Goal: Task Accomplishment & Management: Use online tool/utility

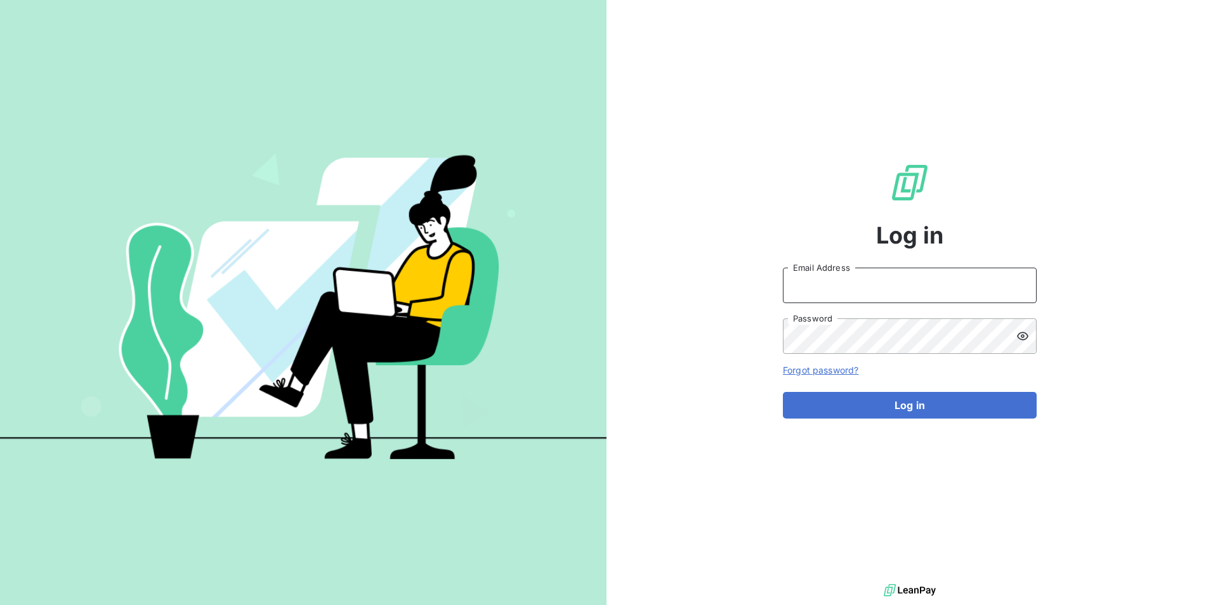
click at [879, 293] on input "Email Address" at bounding box center [910, 286] width 254 height 36
type input "[EMAIL_ADDRESS][DOMAIN_NAME]"
click at [783, 392] on button "Log in" at bounding box center [910, 405] width 254 height 27
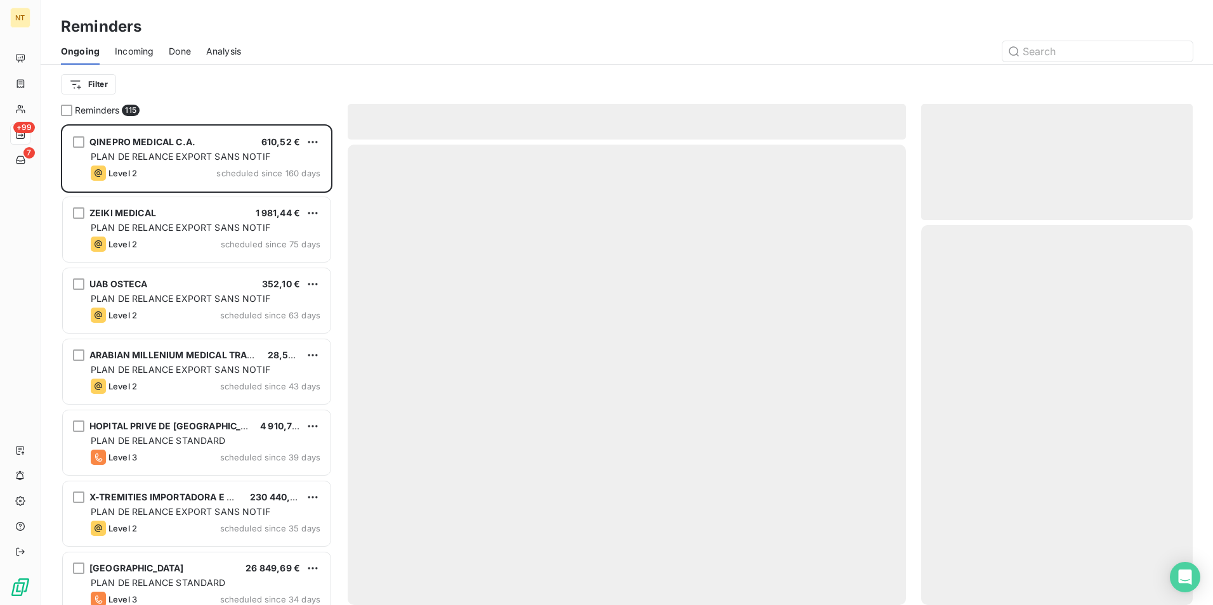
scroll to position [472, 262]
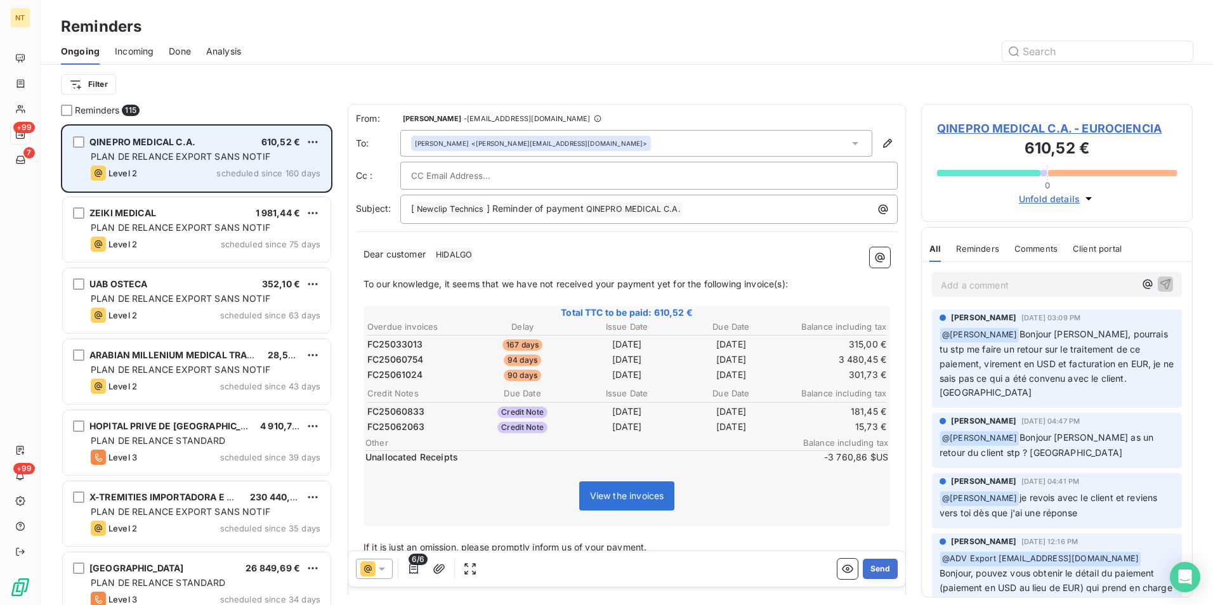
click at [147, 143] on span "QINEPRO MEDICAL C.A." at bounding box center [142, 141] width 106 height 11
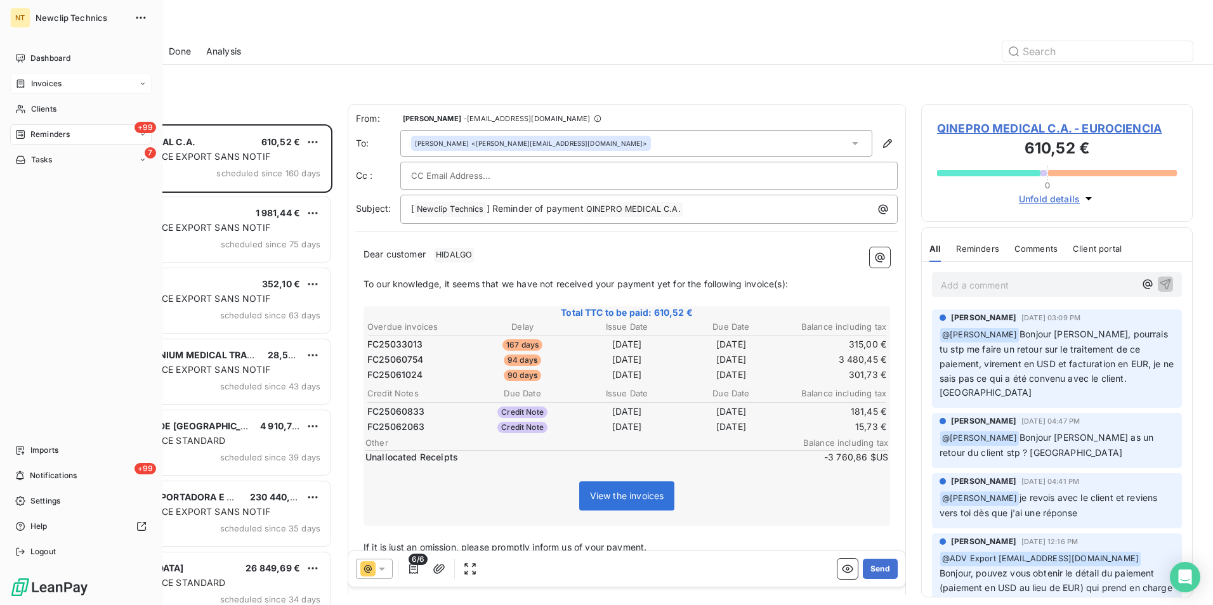
click at [50, 85] on span "Invoices" at bounding box center [46, 83] width 30 height 11
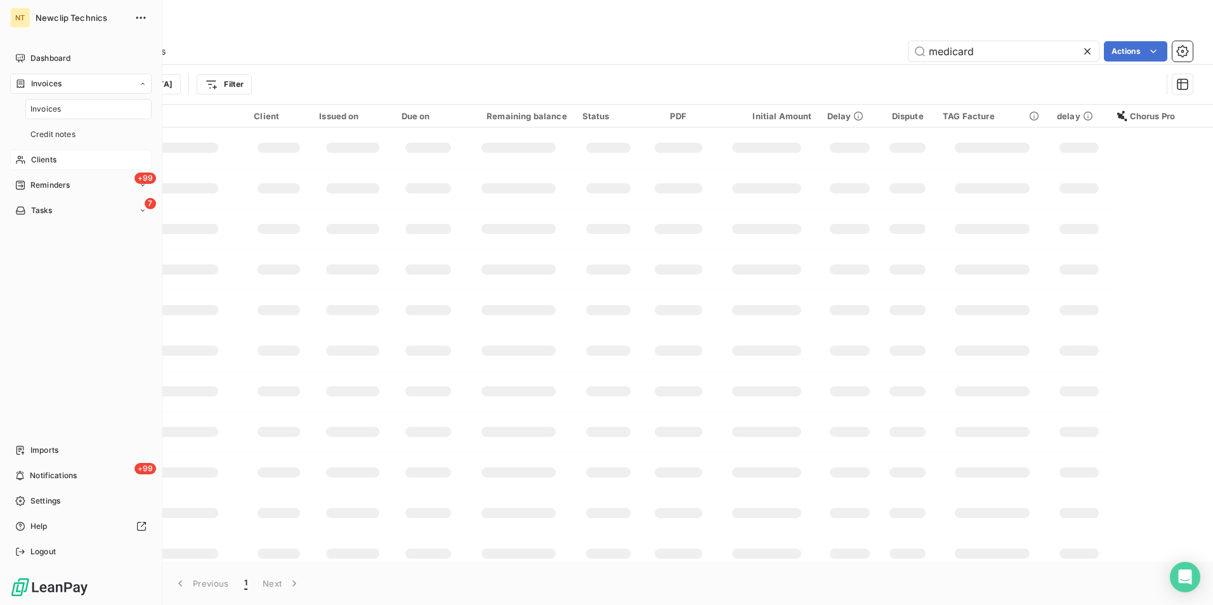
click at [54, 161] on span "Clients" at bounding box center [43, 159] width 25 height 11
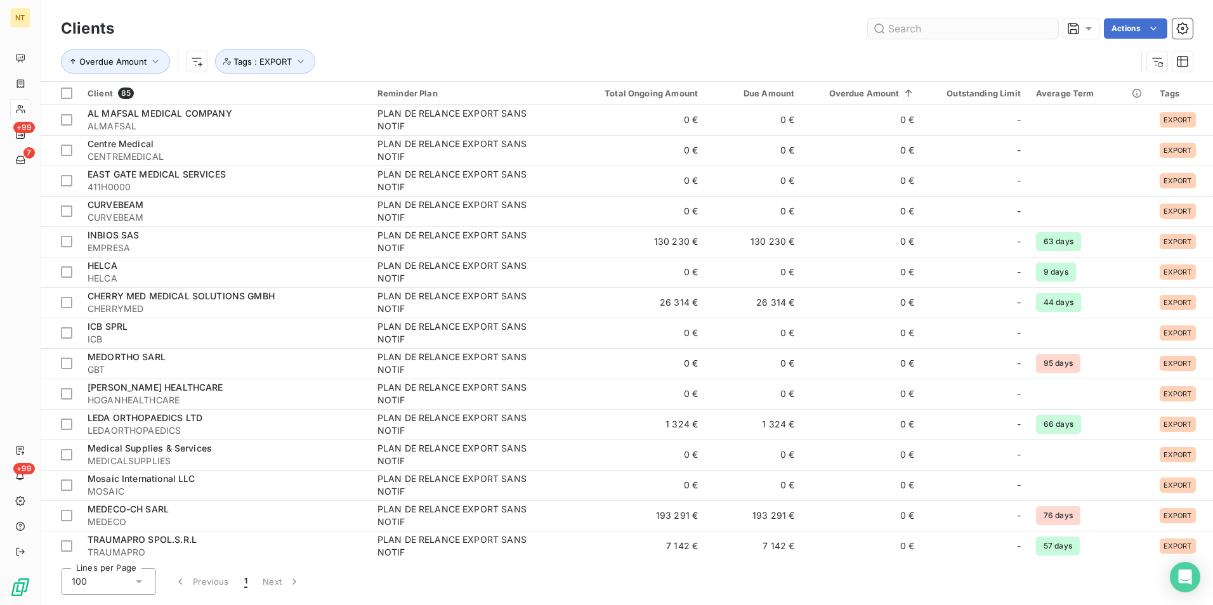
click at [920, 25] on input "text" at bounding box center [963, 28] width 190 height 20
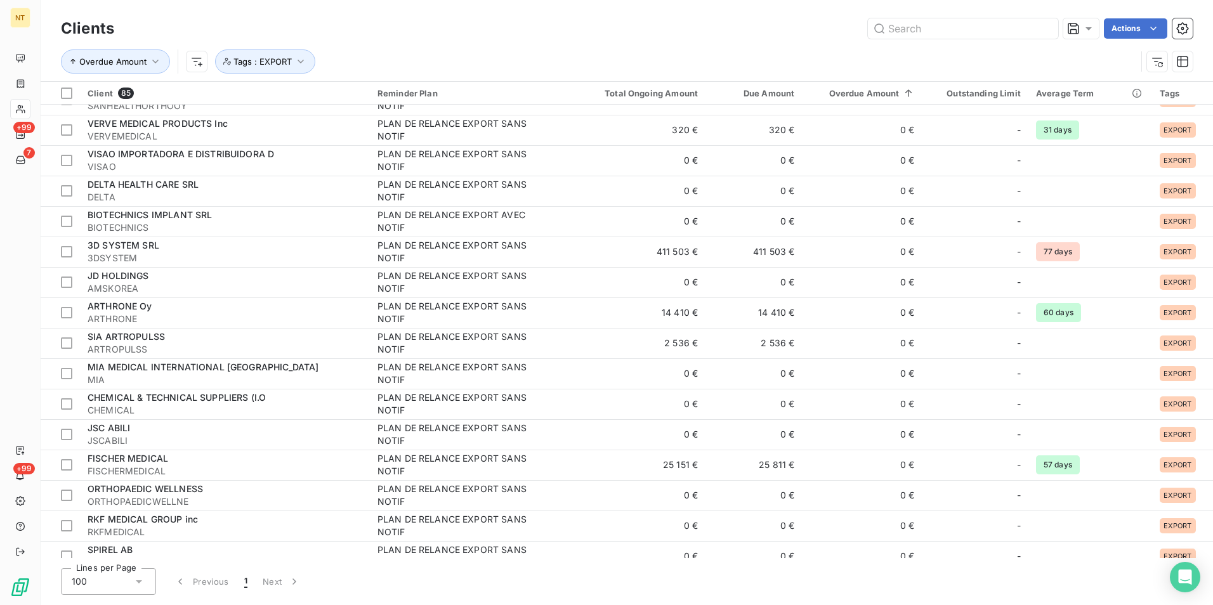
scroll to position [952, 0]
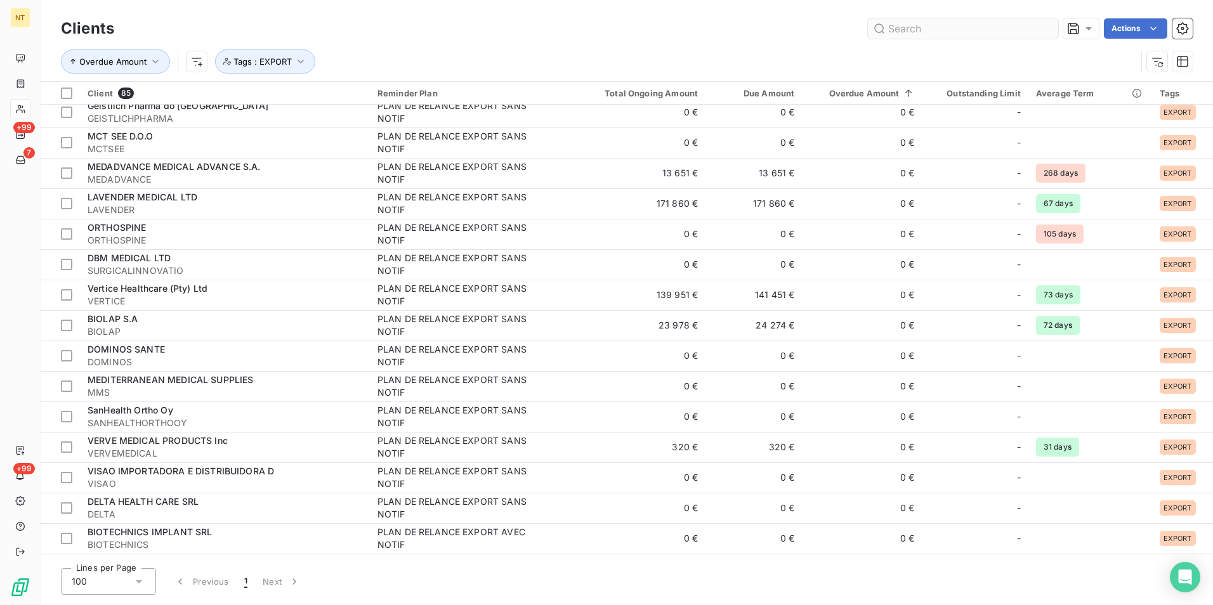
click at [900, 37] on input "text" at bounding box center [963, 28] width 190 height 20
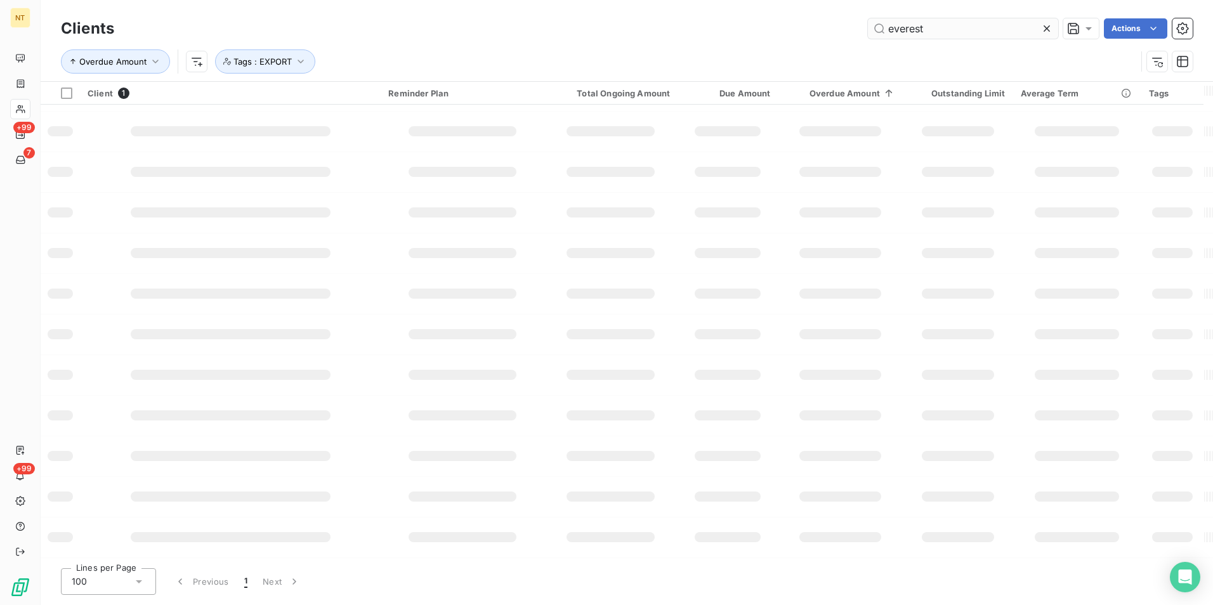
type input "everest"
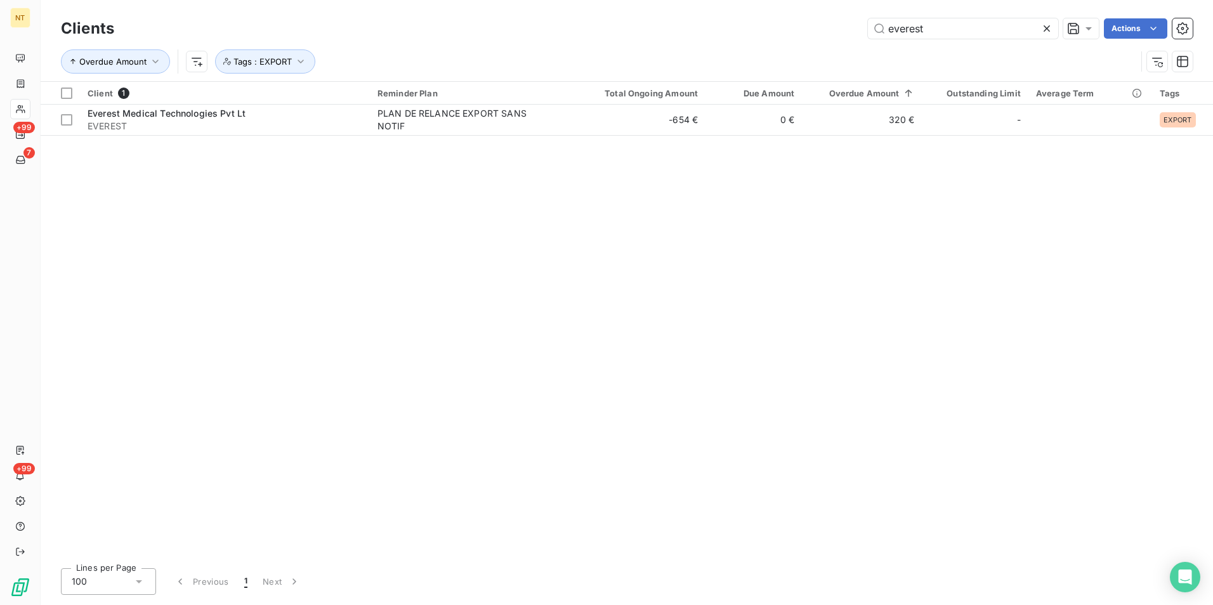
scroll to position [0, 0]
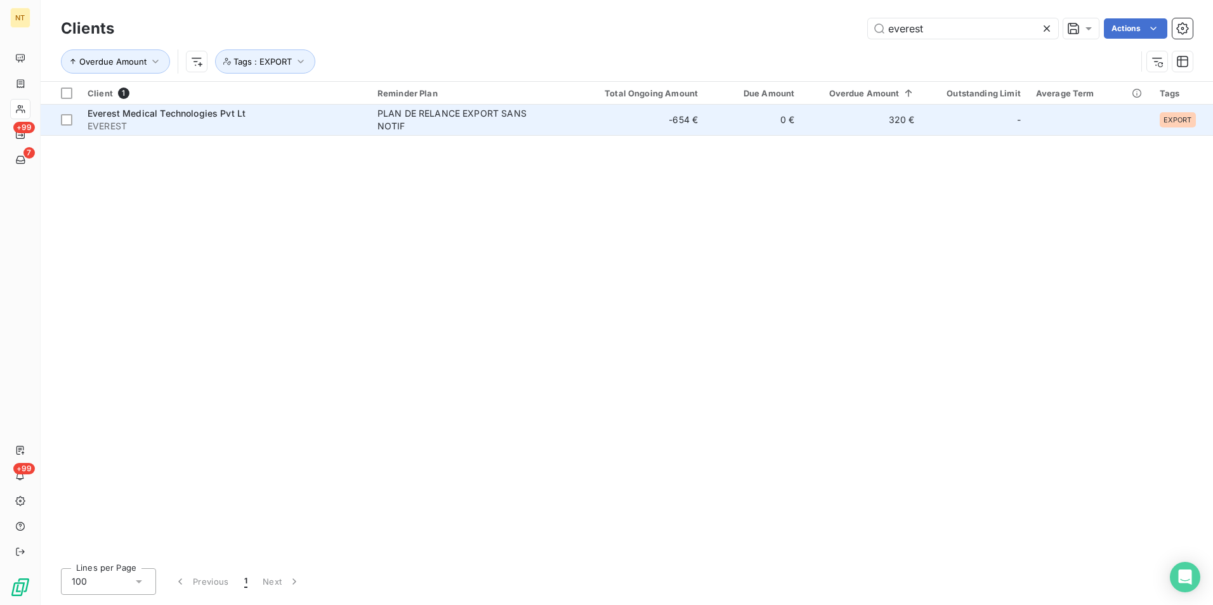
click at [861, 127] on td "320 €" at bounding box center [862, 120] width 120 height 30
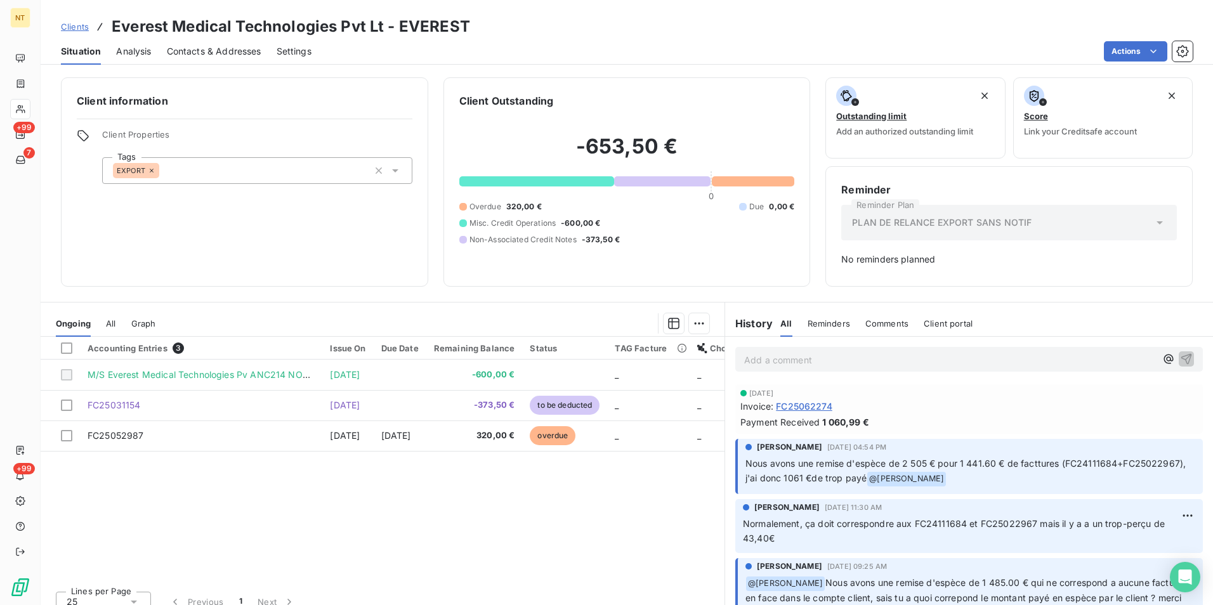
click at [571, 513] on div "Accounting Entries 3 Issue On Due Date Remaining Balance Status TAG Facture Cho…" at bounding box center [383, 459] width 684 height 244
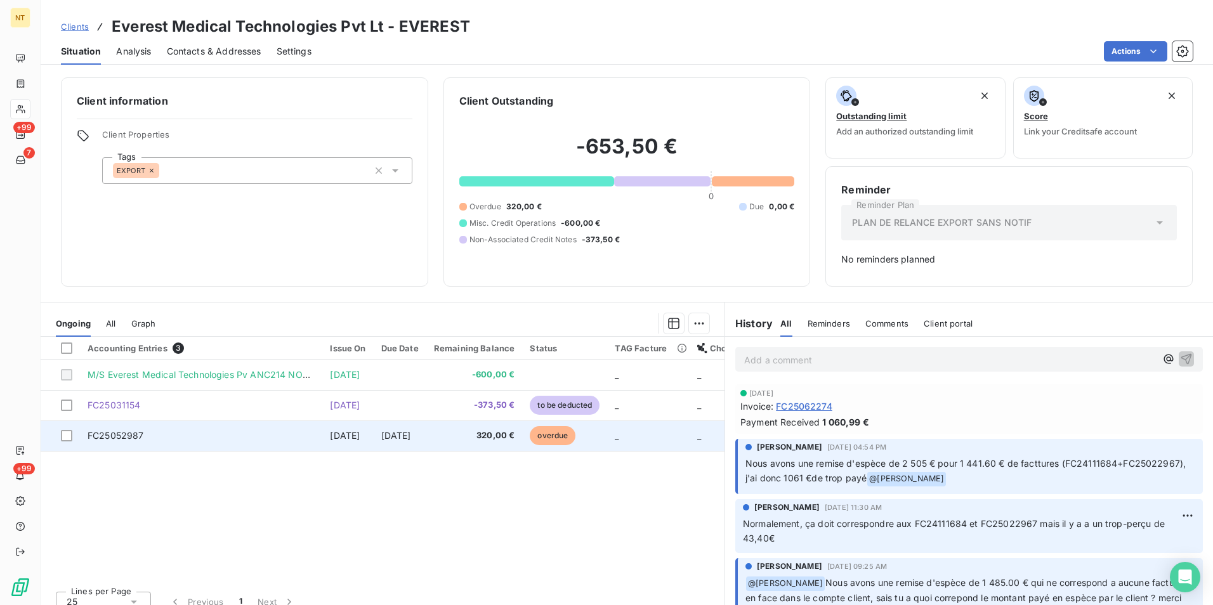
click at [426, 445] on td "Jun 26, 2025" at bounding box center [400, 436] width 53 height 30
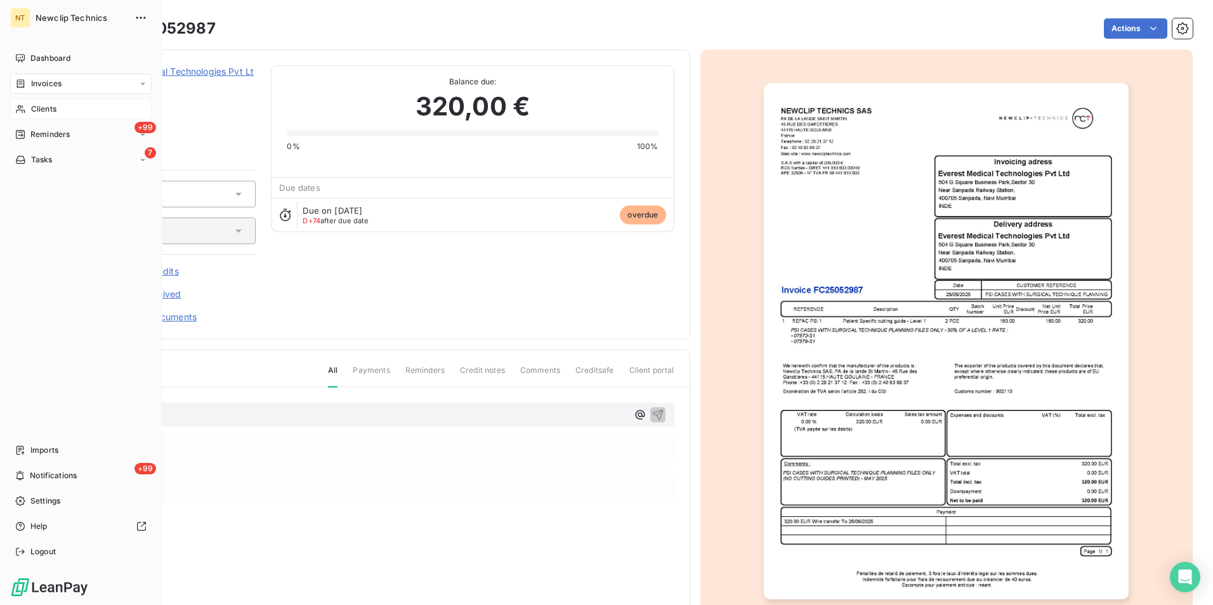
click at [52, 103] on span "Clients" at bounding box center [43, 108] width 25 height 11
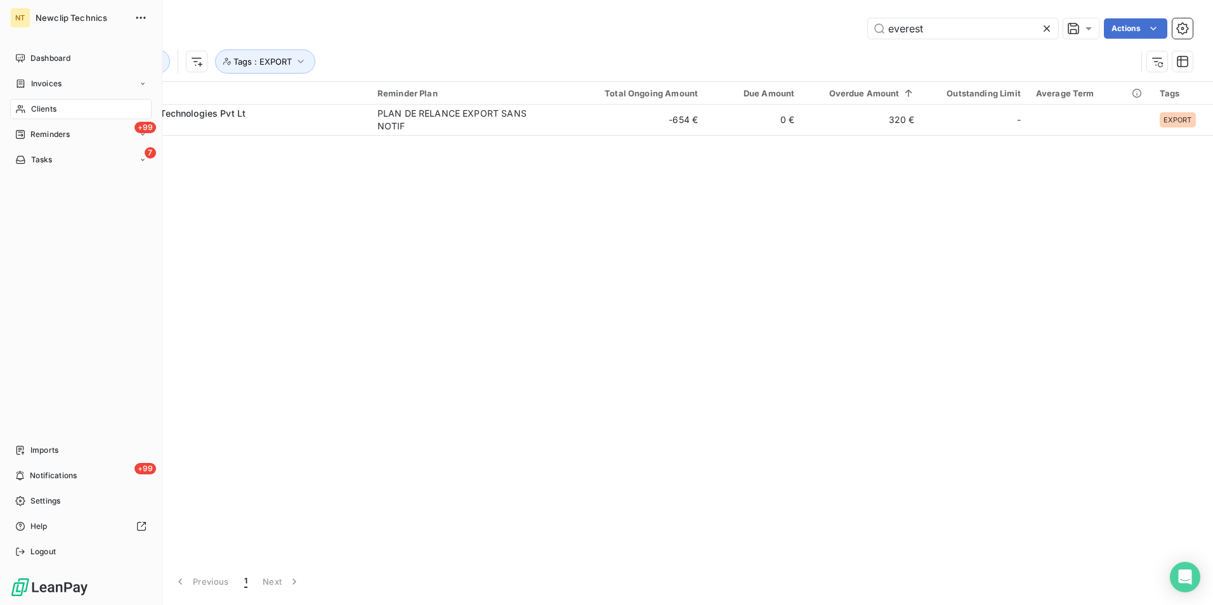
click at [44, 108] on span "Clients" at bounding box center [43, 108] width 25 height 11
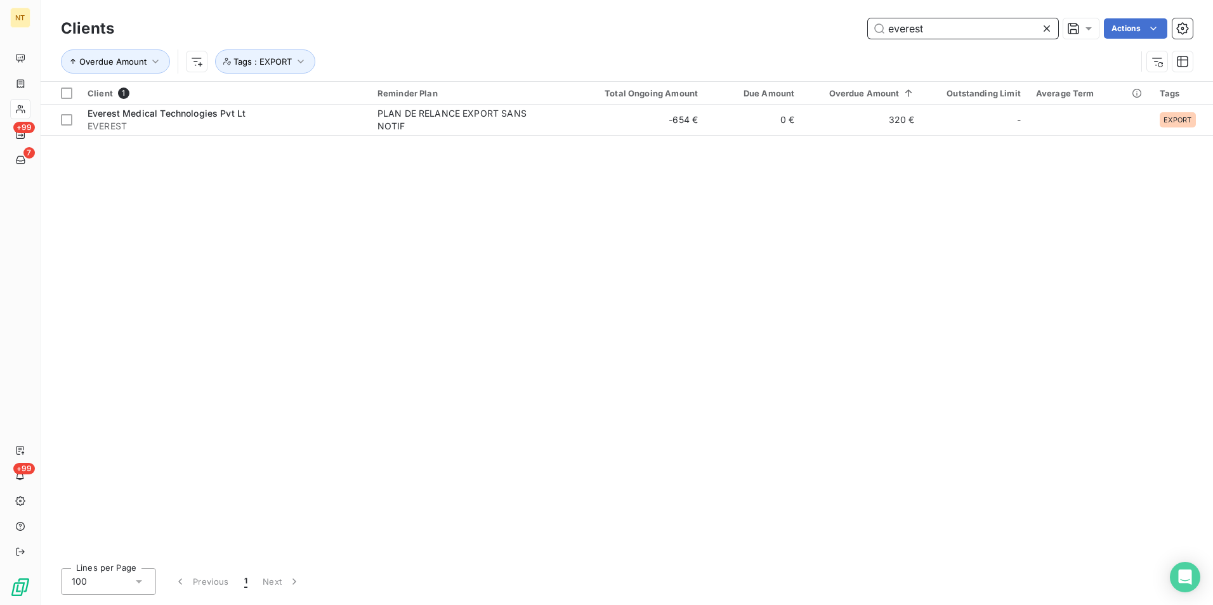
drag, startPoint x: 947, startPoint y: 27, endPoint x: 442, endPoint y: -47, distance: 510.6
click at [442, 0] on html "NT +99 7 +99 Clients everest Actions Overdue Amount Tags : EXPORT Client 1 Remi…" at bounding box center [606, 302] width 1213 height 605
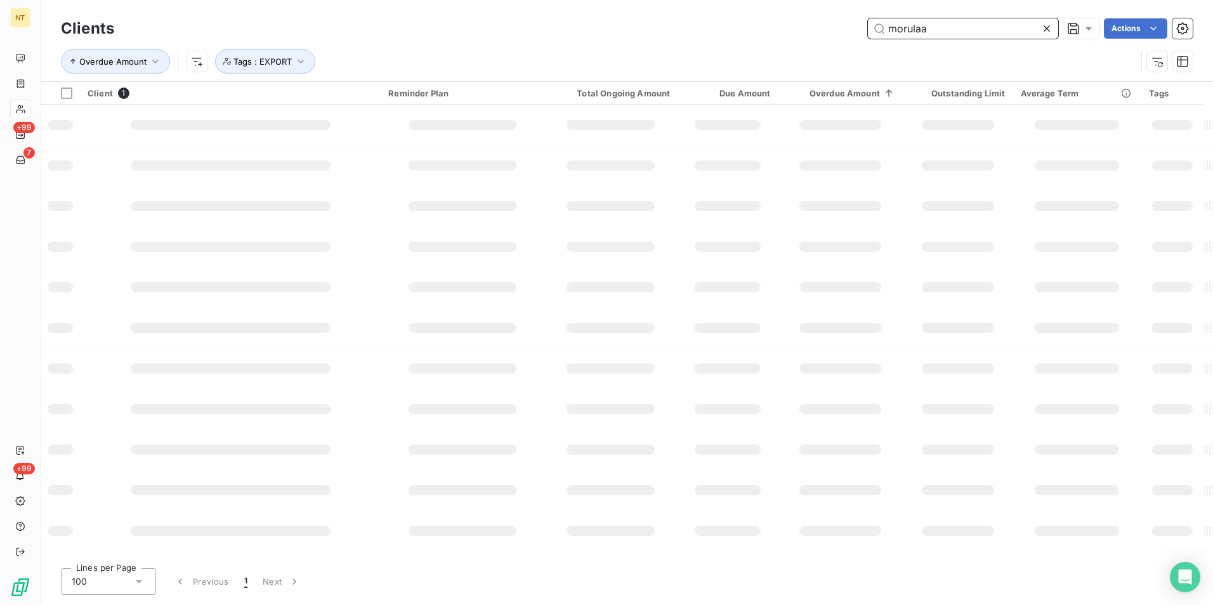
type input "morulaa"
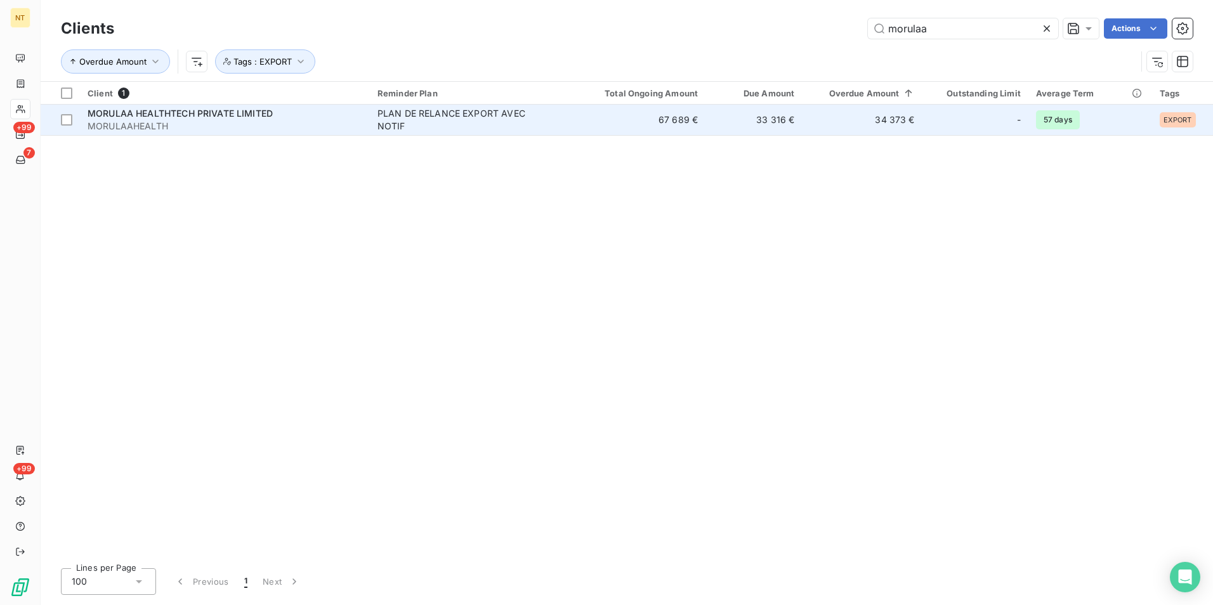
click at [862, 119] on td "34 373 €" at bounding box center [862, 120] width 120 height 30
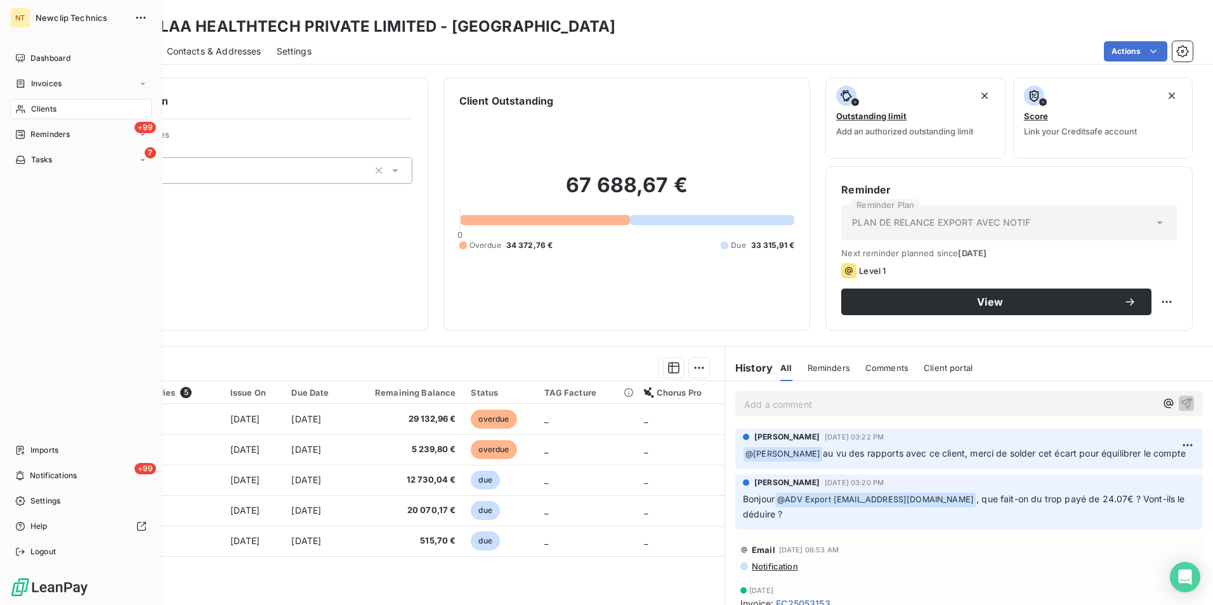
click at [42, 112] on span "Clients" at bounding box center [43, 108] width 25 height 11
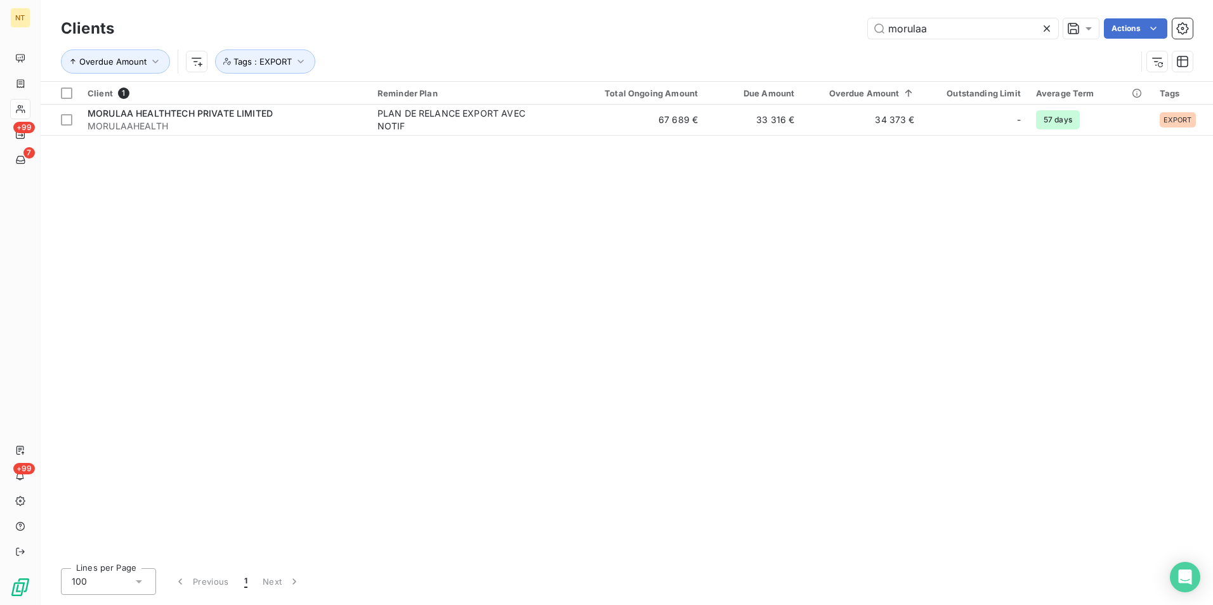
drag, startPoint x: 957, startPoint y: 22, endPoint x: 621, endPoint y: -21, distance: 339.0
click at [621, 0] on html "NT +99 7 +99 Clients morulaa Actions Overdue Amount Tags : EXPORT Client 1 Remi…" at bounding box center [606, 302] width 1213 height 605
type input "everest"
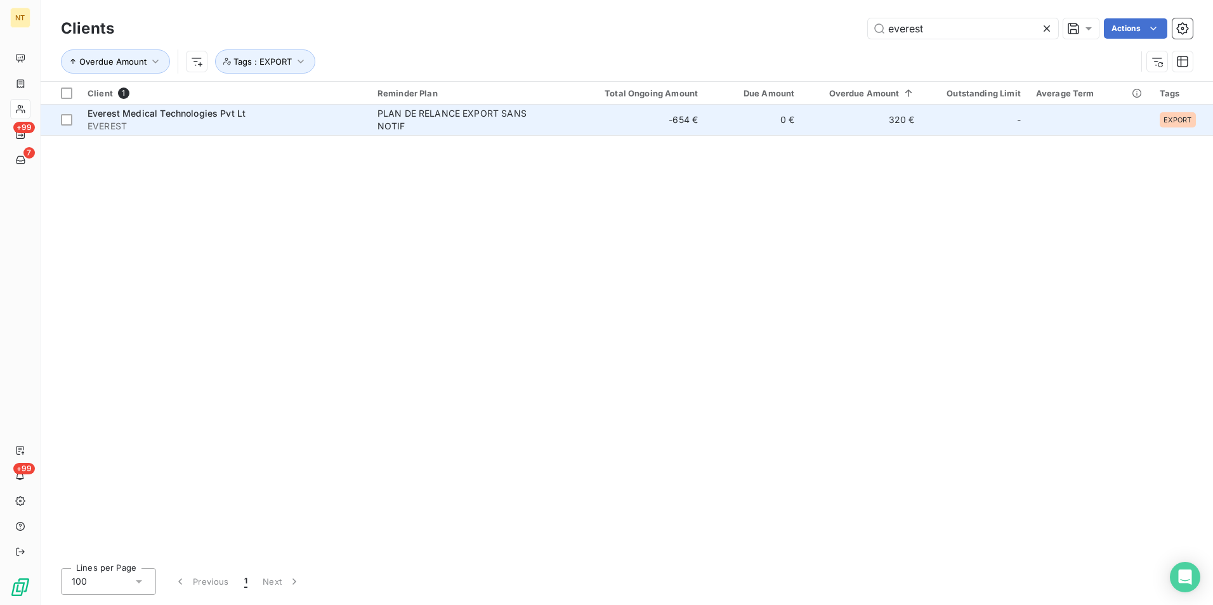
click at [611, 117] on td "-654 €" at bounding box center [641, 120] width 129 height 30
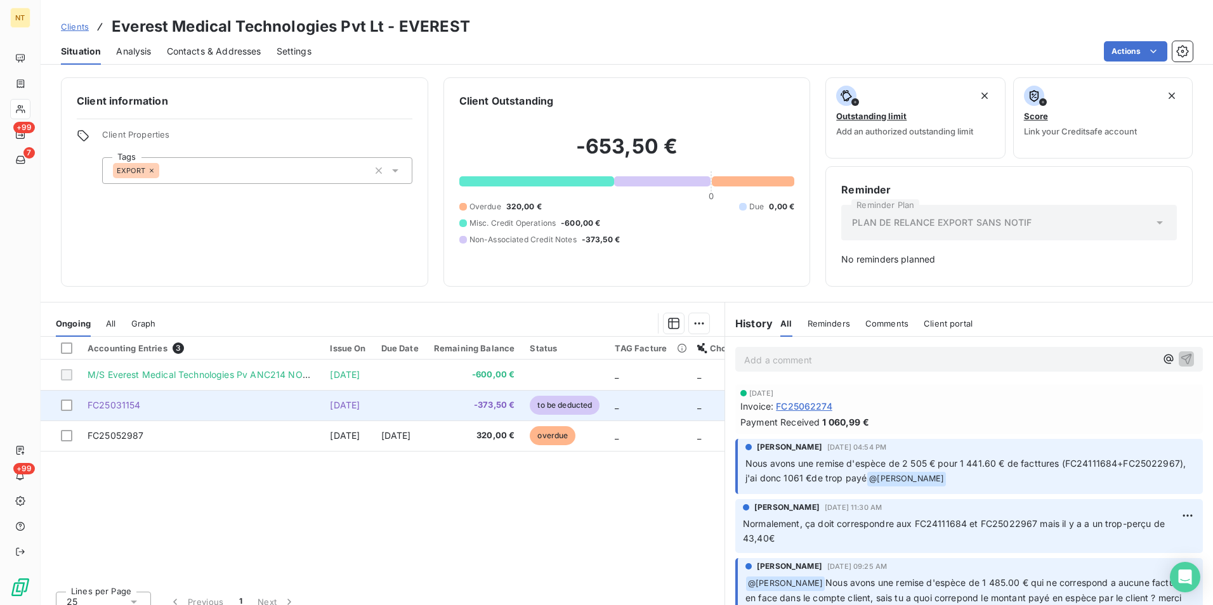
click at [600, 404] on span "to be deducted" at bounding box center [565, 405] width 70 height 19
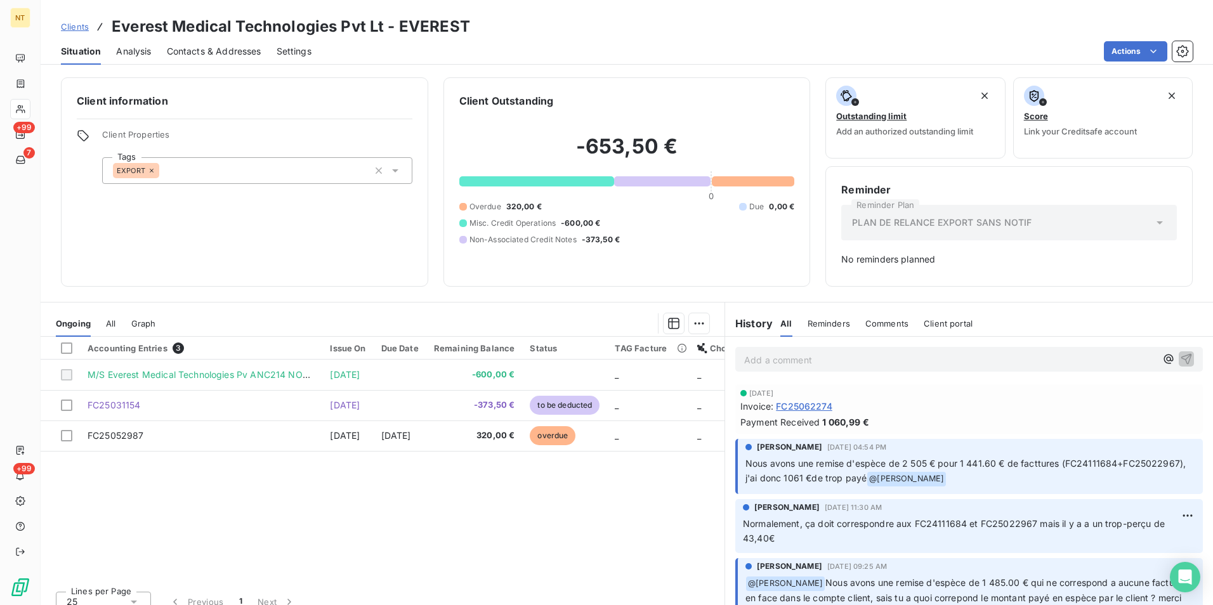
click at [519, 496] on div "Accounting Entries 3 Issue On Due Date Remaining Balance Status TAG Facture Cho…" at bounding box center [383, 459] width 684 height 244
click at [807, 353] on p "Add a comment ﻿" at bounding box center [950, 360] width 412 height 16
click at [833, 343] on div "Add a comment ﻿" at bounding box center [969, 359] width 488 height 45
click at [837, 363] on p "Add a comment ﻿" at bounding box center [950, 360] width 412 height 16
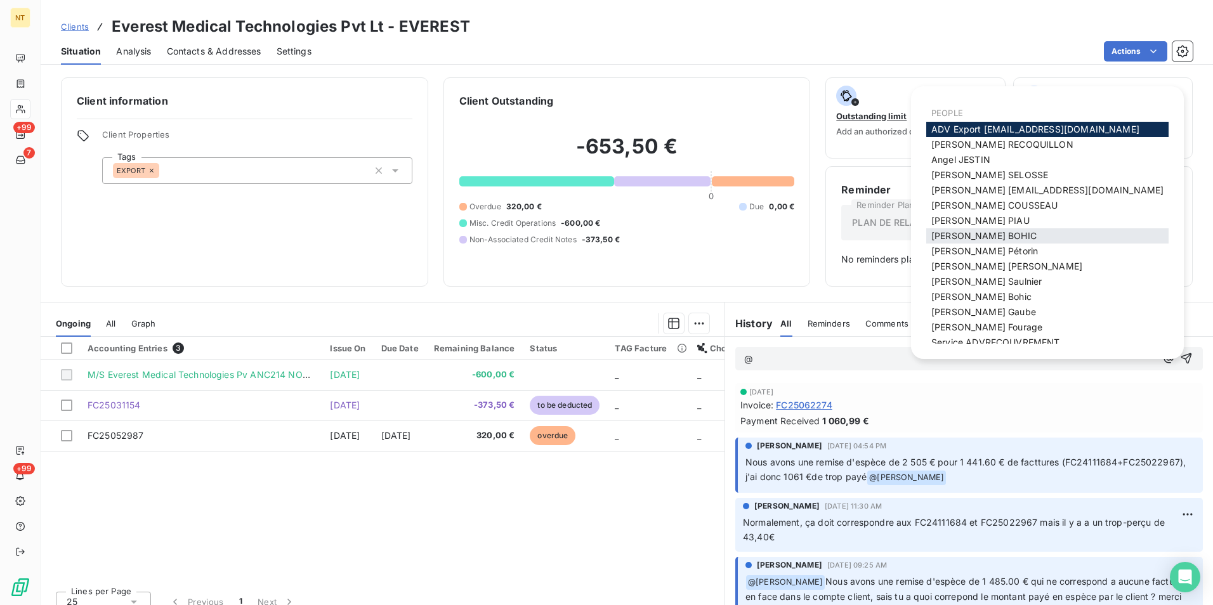
click at [960, 231] on span "Julie BOHIC" at bounding box center [984, 235] width 105 height 11
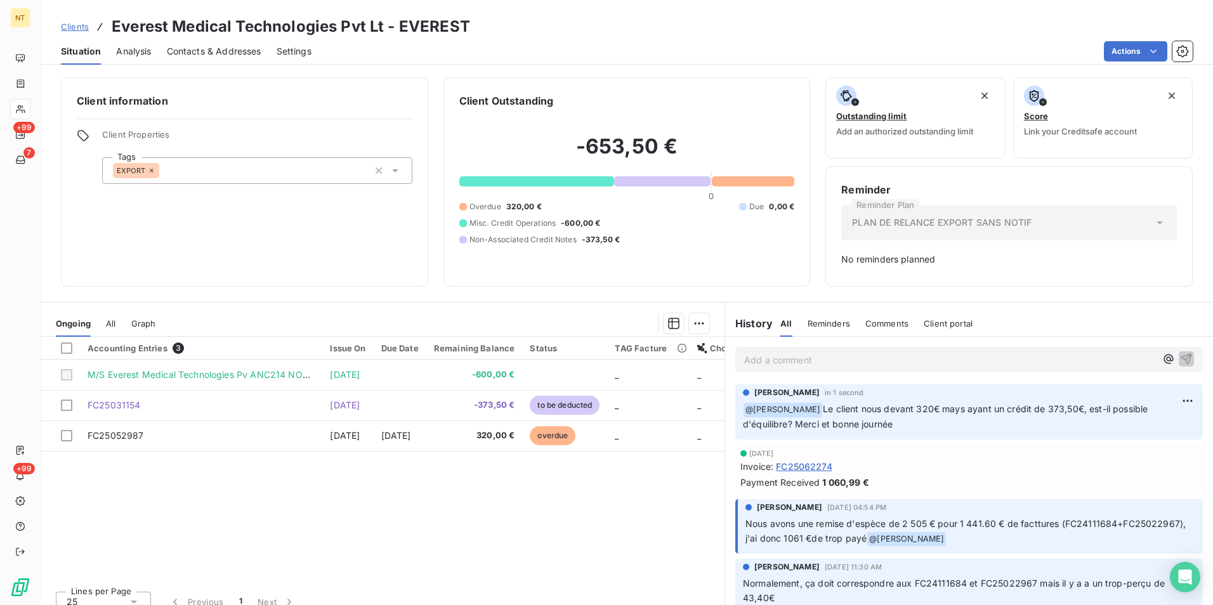
click at [540, 493] on div "Accounting Entries 3 Issue On Due Date Remaining Balance Status TAG Facture Cho…" at bounding box center [383, 459] width 684 height 244
click at [357, 518] on div "Accounting Entries 3 Issue On Due Date Remaining Balance Status TAG Facture Cho…" at bounding box center [383, 459] width 684 height 244
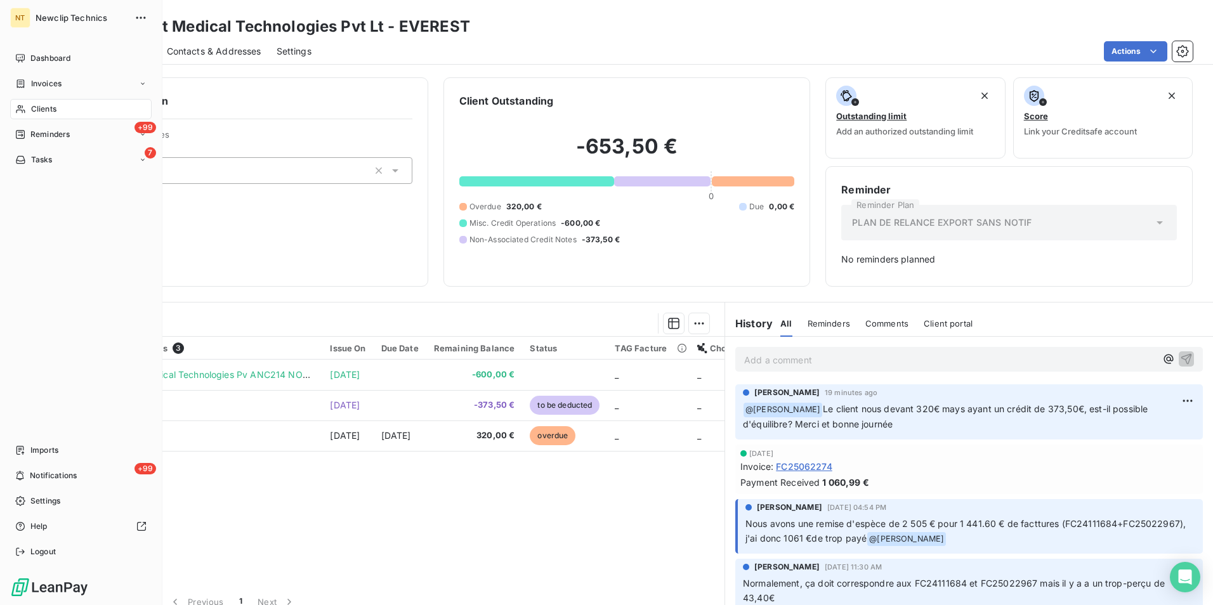
click at [34, 116] on div "Clients" at bounding box center [81, 109] width 142 height 20
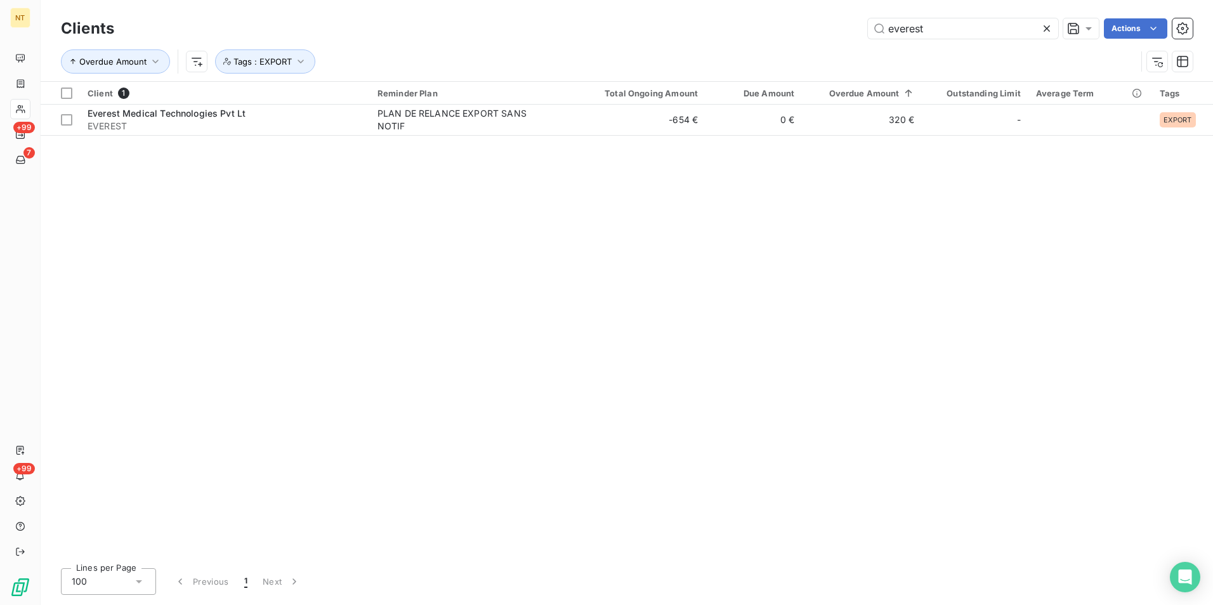
drag, startPoint x: 967, startPoint y: 30, endPoint x: 581, endPoint y: -1, distance: 387.1
click at [581, 0] on html "NT +99 7 +99 Clients everest Actions Overdue Amount Tags : EXPORT Client 1 Remi…" at bounding box center [606, 302] width 1213 height 605
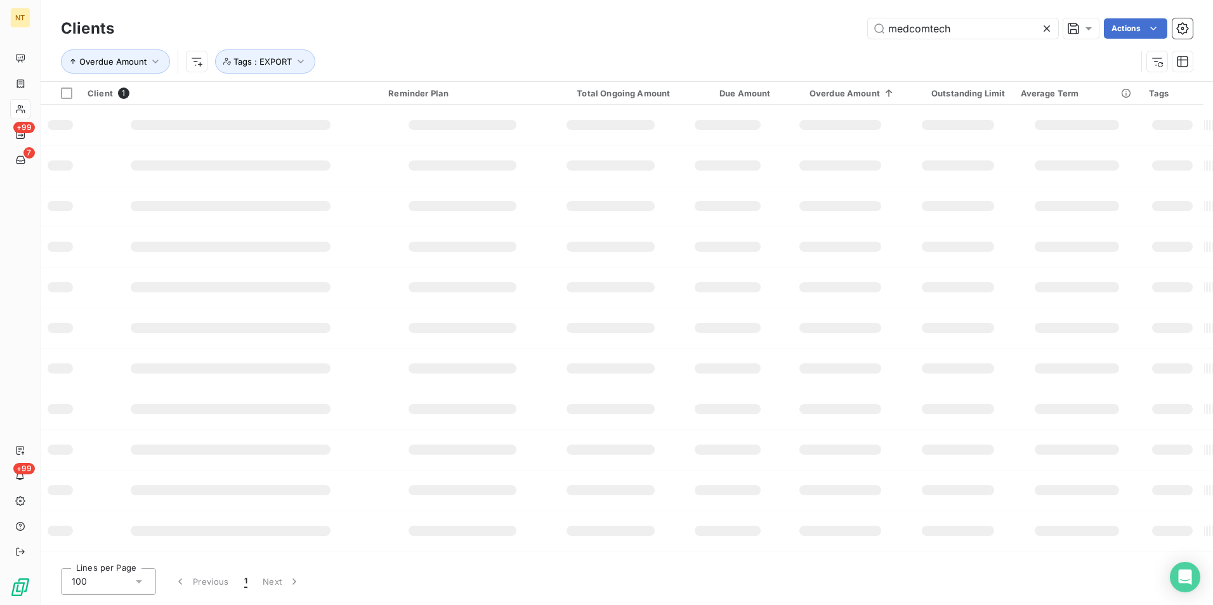
type input "medcomtech"
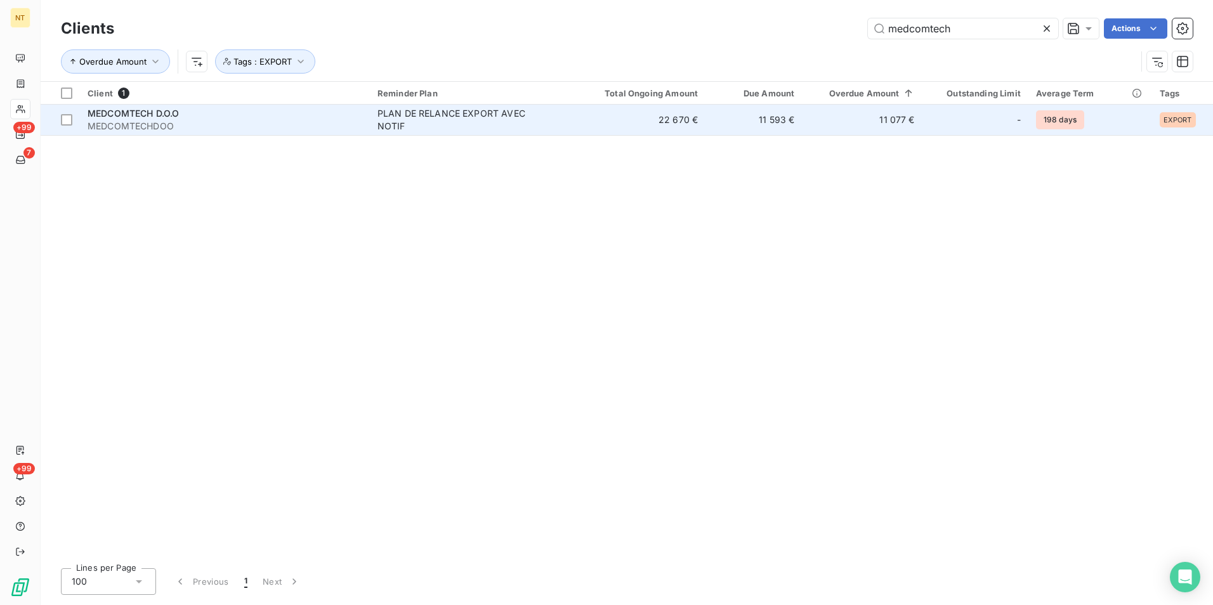
click at [783, 120] on td "11 593 €" at bounding box center [754, 120] width 96 height 30
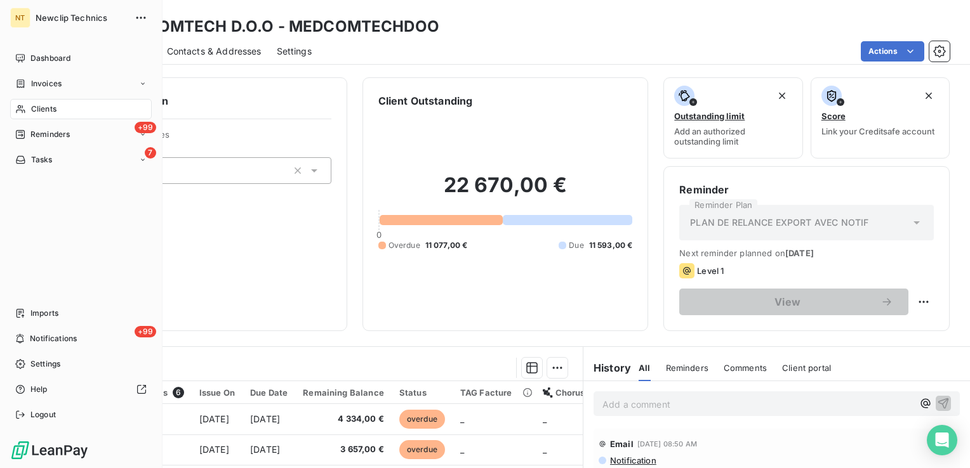
click at [48, 105] on span "Clients" at bounding box center [43, 108] width 25 height 11
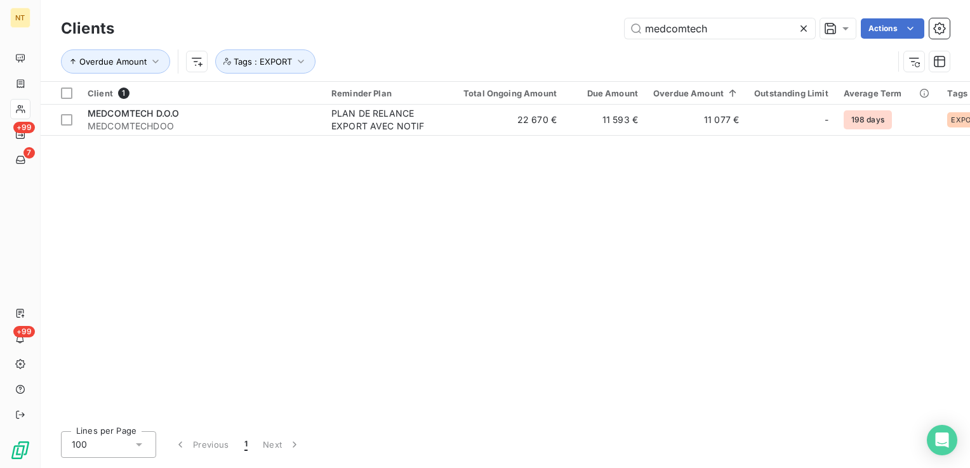
drag, startPoint x: 736, startPoint y: 29, endPoint x: 213, endPoint y: 29, distance: 522.9
click at [213, 29] on div "medcomtech Actions" at bounding box center [539, 28] width 820 height 20
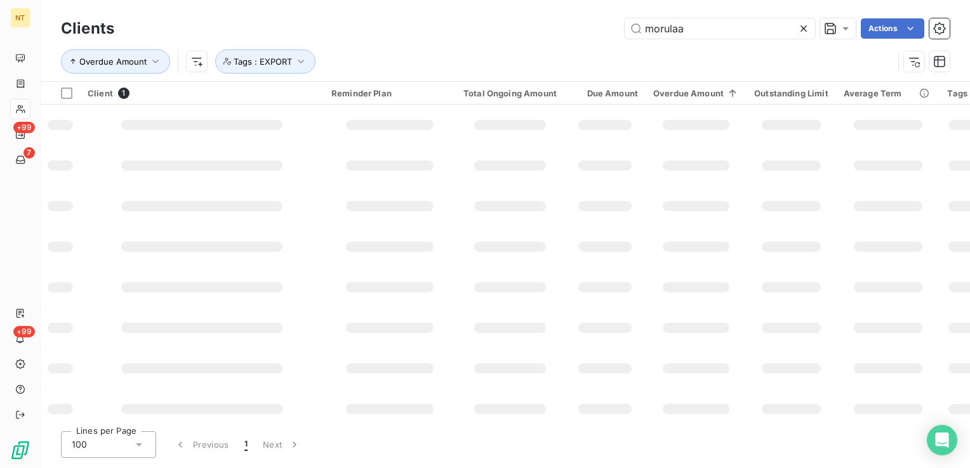
type input "morulaa"
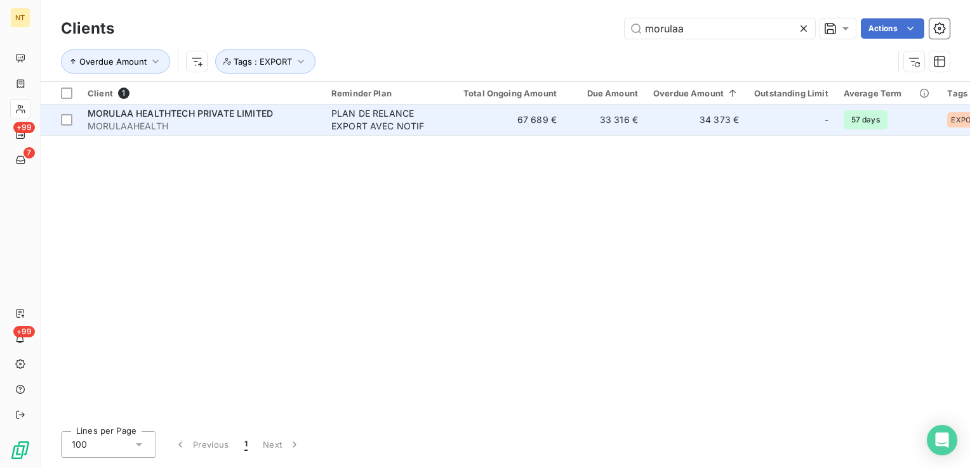
click at [546, 124] on td "67 689 €" at bounding box center [510, 120] width 109 height 30
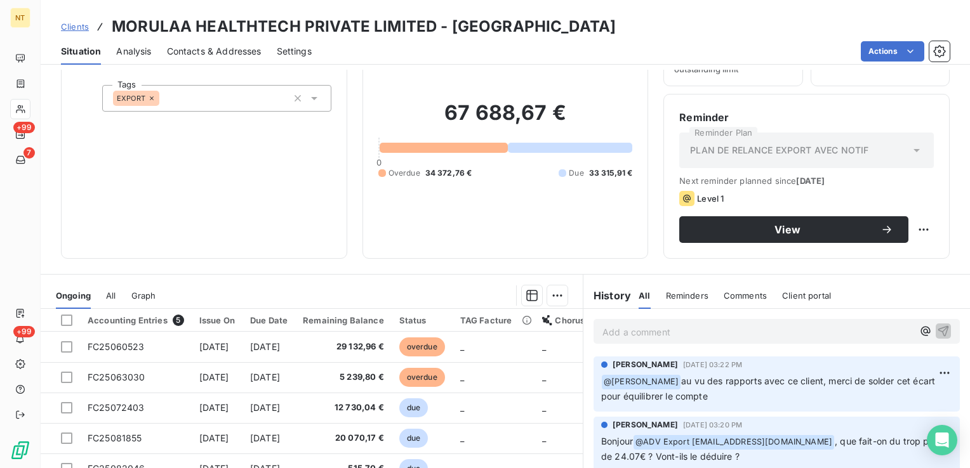
scroll to position [127, 0]
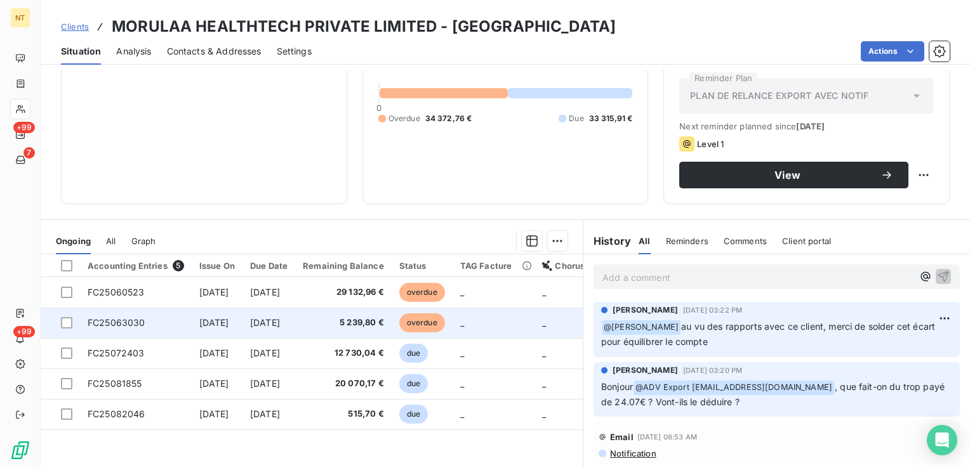
click at [347, 327] on span "5 239,80 €" at bounding box center [343, 323] width 81 height 13
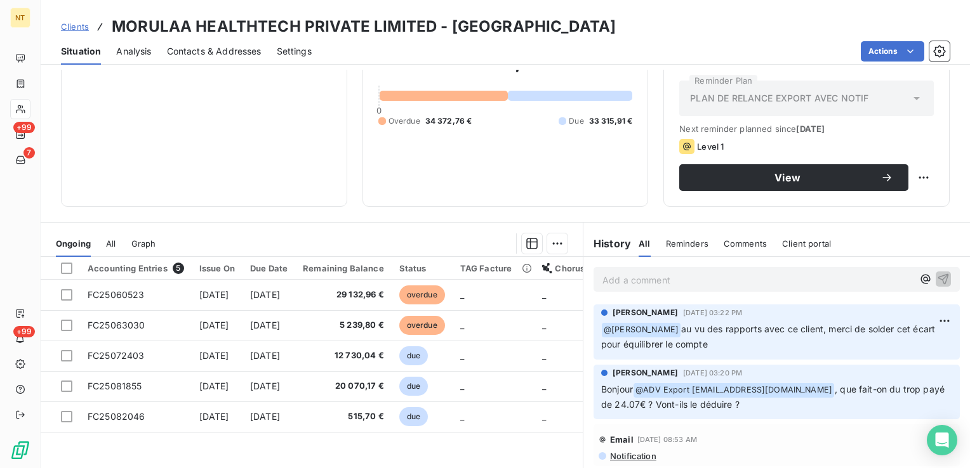
scroll to position [127, 0]
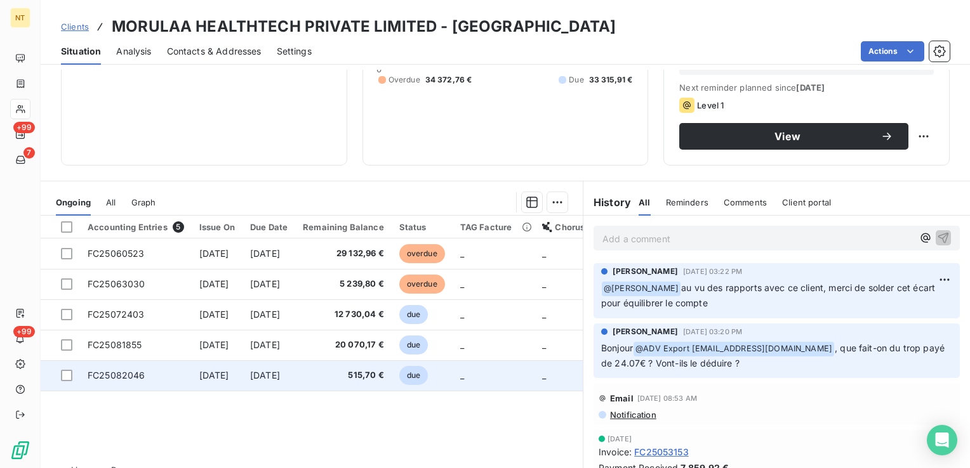
scroll to position [195, 0]
